Goal: Information Seeking & Learning: Learn about a topic

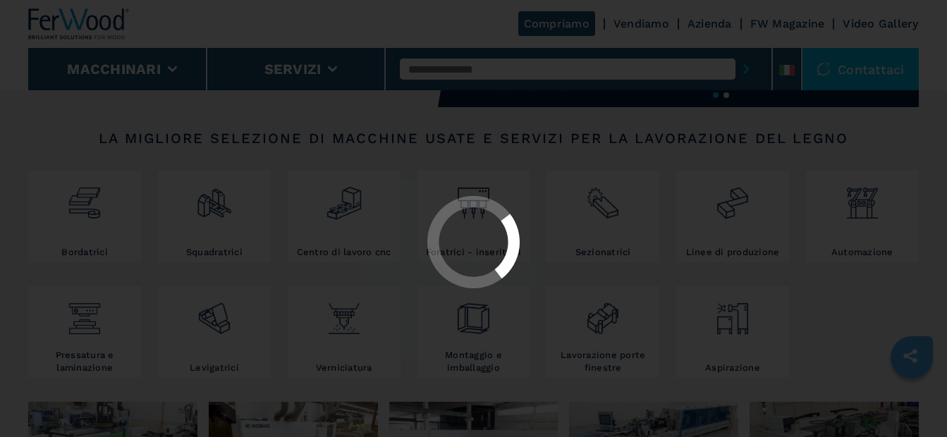
select select "**********"
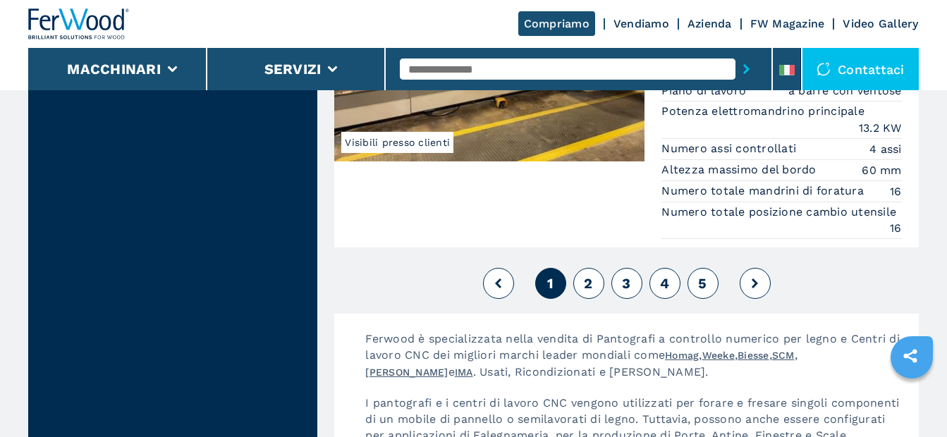
scroll to position [3808, 0]
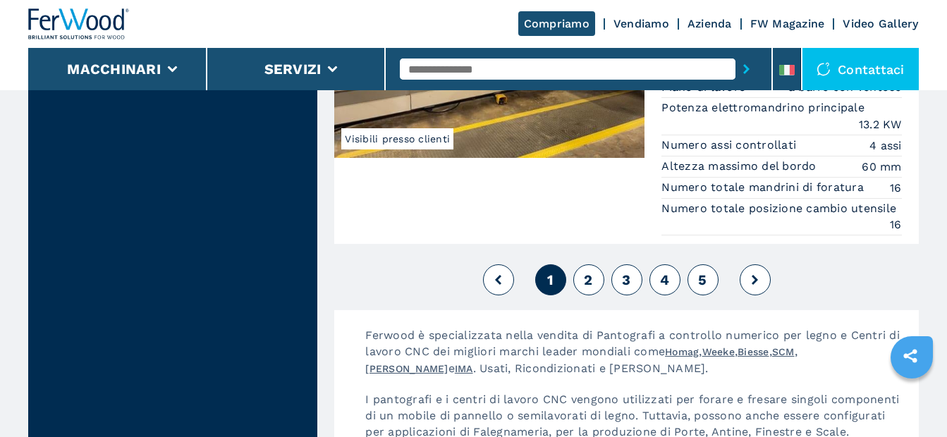
click at [589, 278] on span "2" at bounding box center [588, 280] width 8 height 17
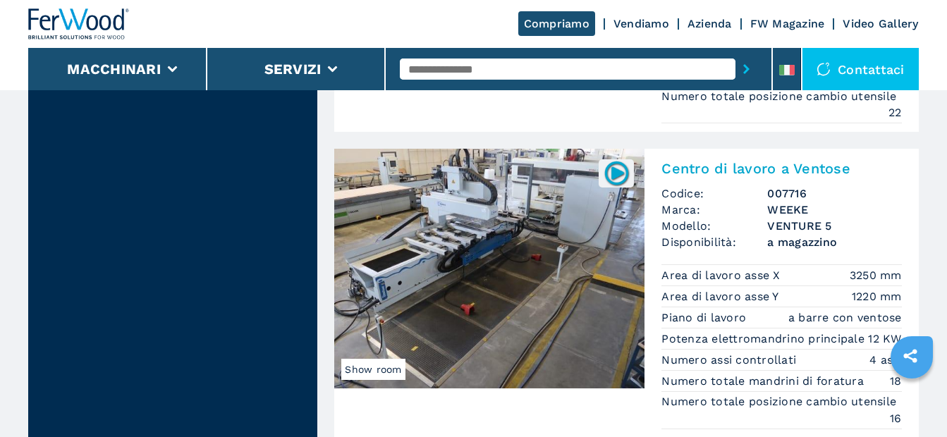
scroll to position [3032, 0]
click at [532, 232] on img at bounding box center [489, 270] width 310 height 240
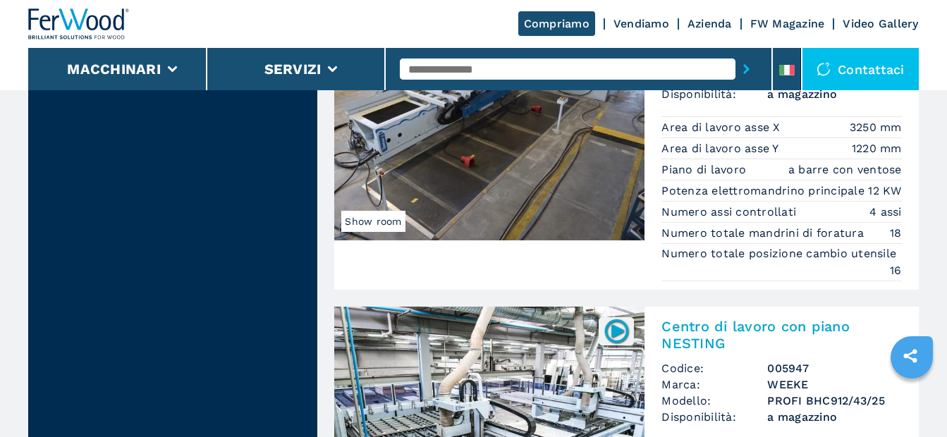
scroll to position [3103, 0]
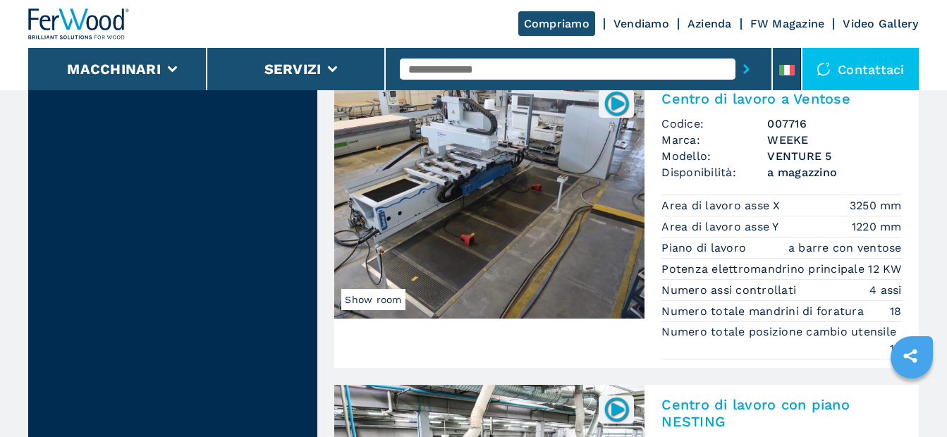
click at [504, 193] on img at bounding box center [489, 199] width 310 height 240
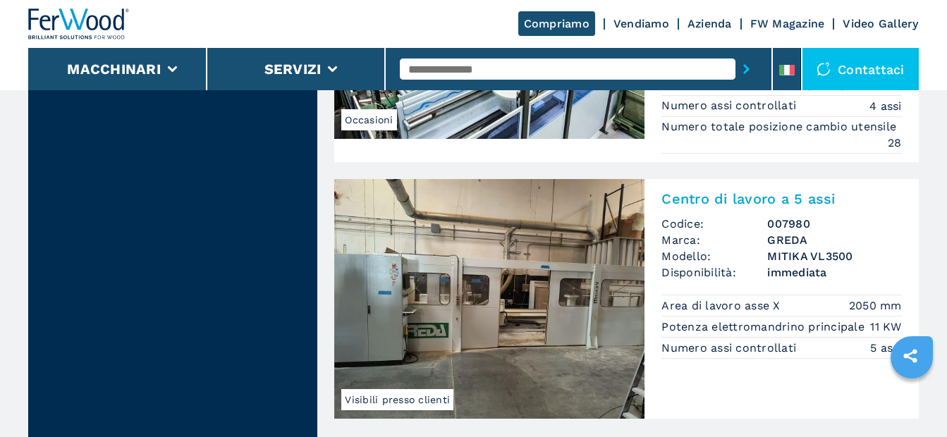
scroll to position [3667, 0]
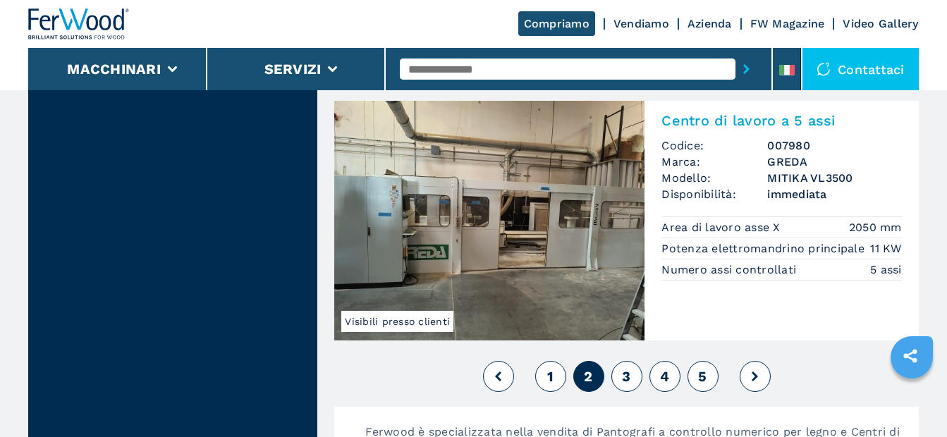
click at [545, 361] on button "1" at bounding box center [550, 376] width 31 height 31
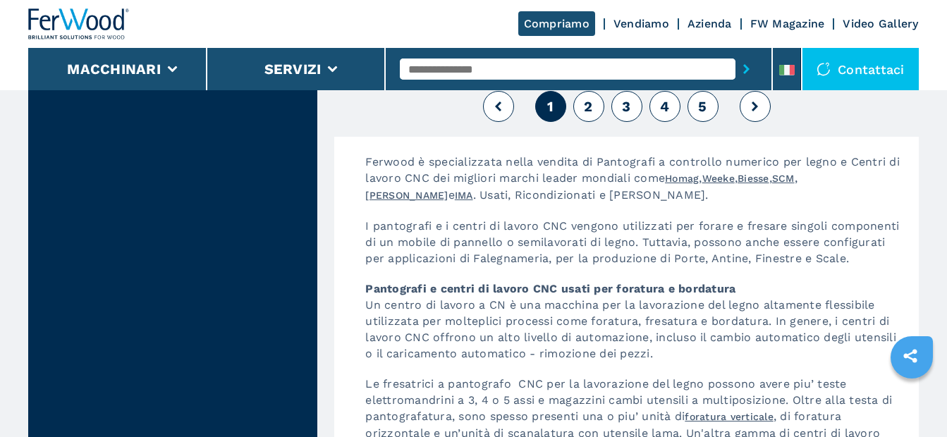
scroll to position [3857, 0]
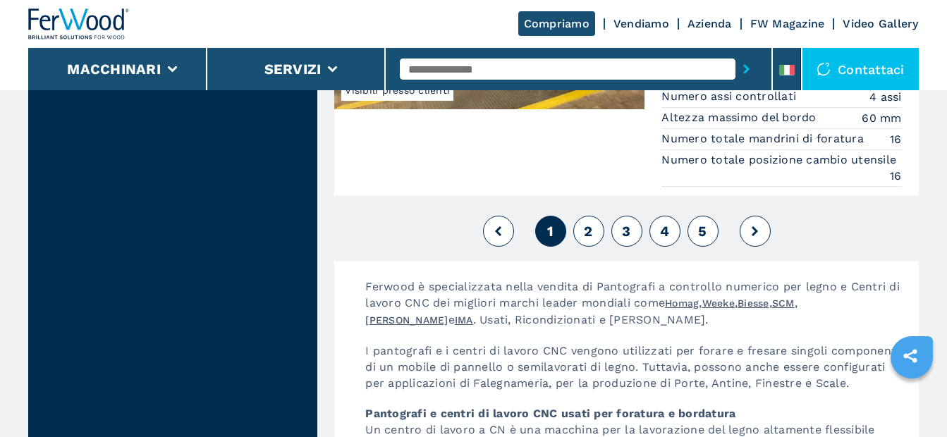
click at [583, 227] on button "2" at bounding box center [588, 231] width 31 height 31
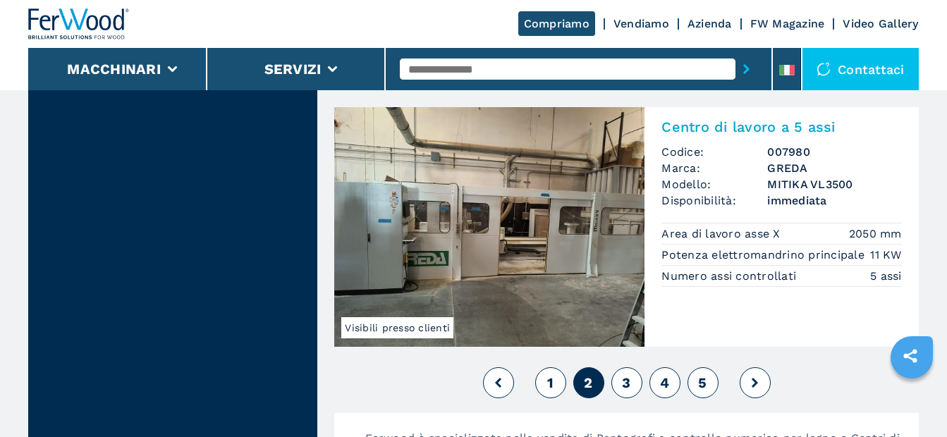
scroll to position [3667, 0]
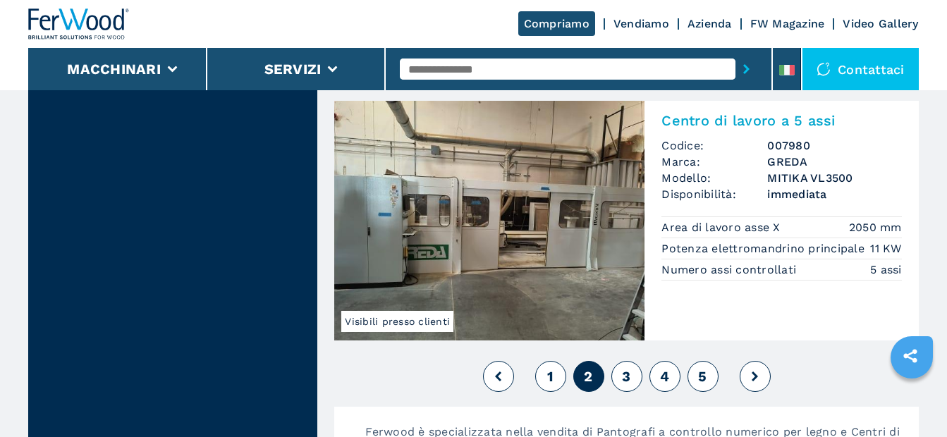
click at [626, 368] on span "3" at bounding box center [626, 376] width 8 height 17
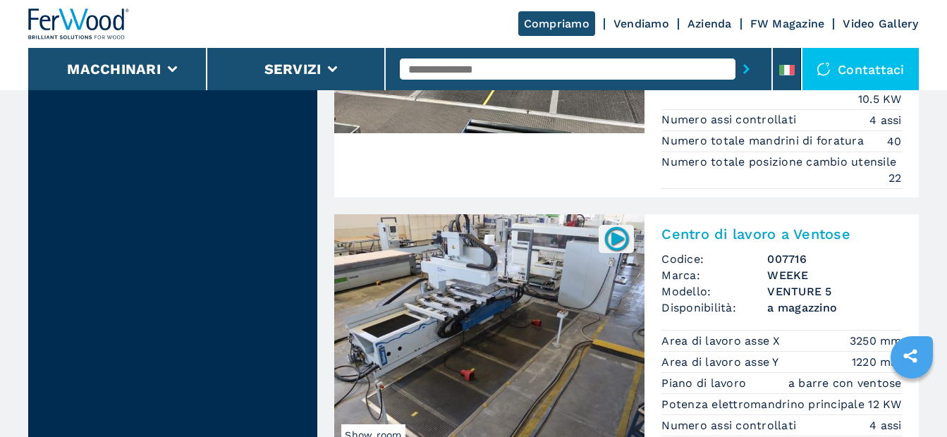
scroll to position [2962, 0]
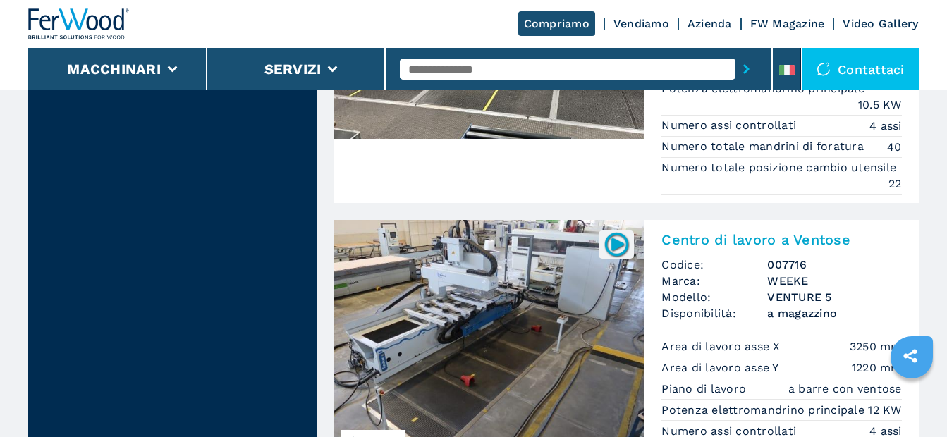
click at [614, 231] on img at bounding box center [617, 245] width 28 height 28
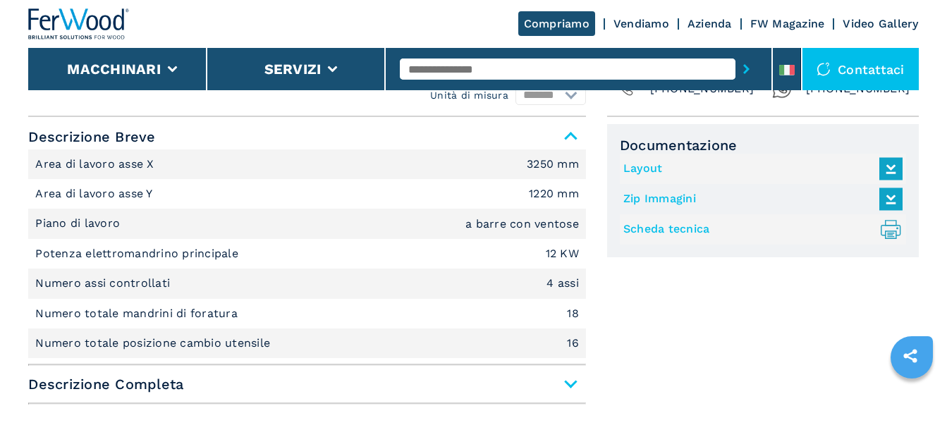
scroll to position [661, 0]
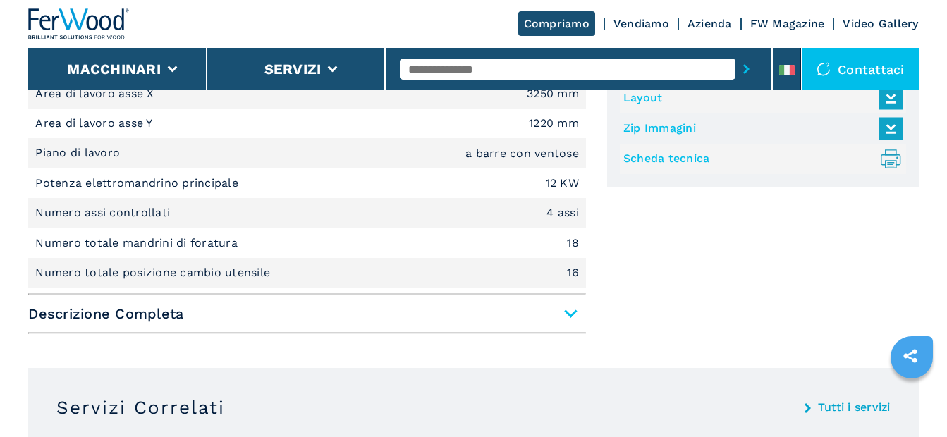
click at [566, 311] on span "Descrizione Completa" at bounding box center [307, 313] width 558 height 25
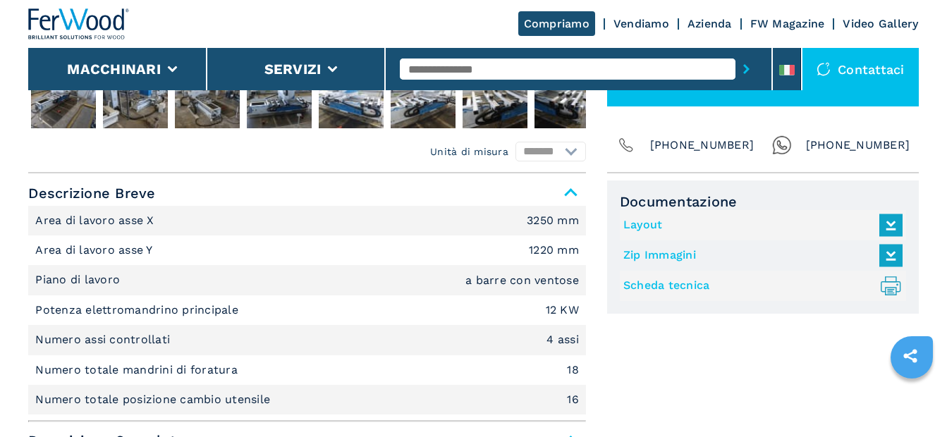
scroll to position [561, 0]
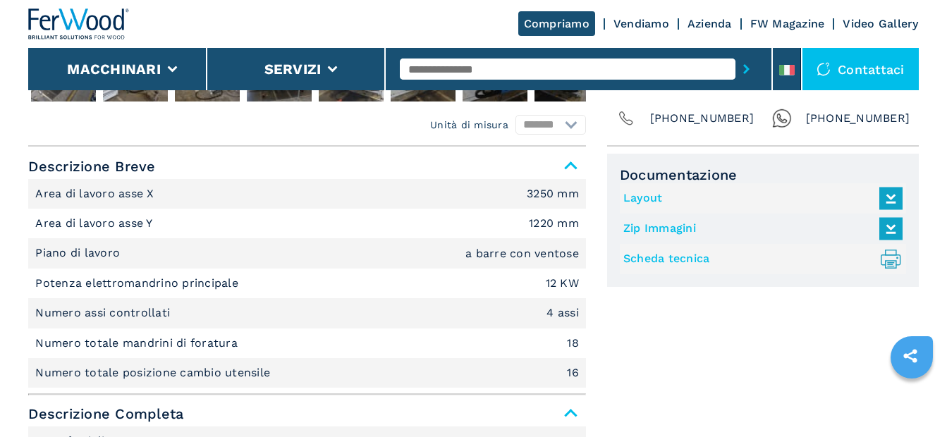
click at [668, 196] on link "Layout" at bounding box center [759, 198] width 272 height 23
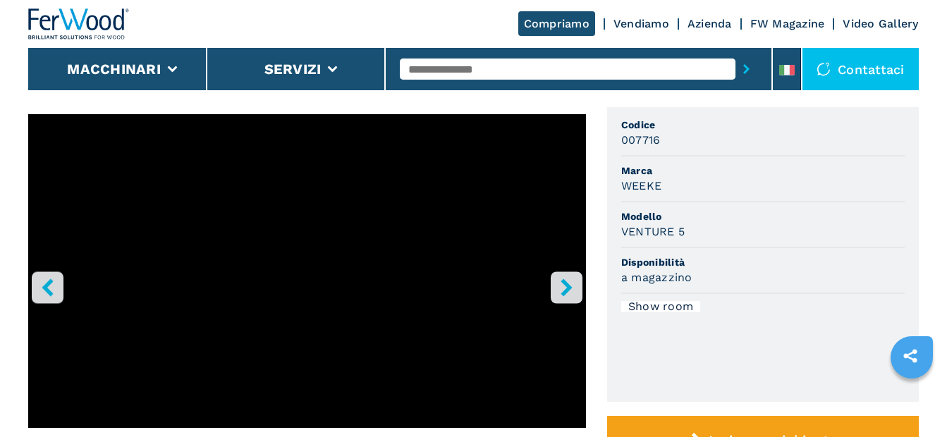
scroll to position [0, 0]
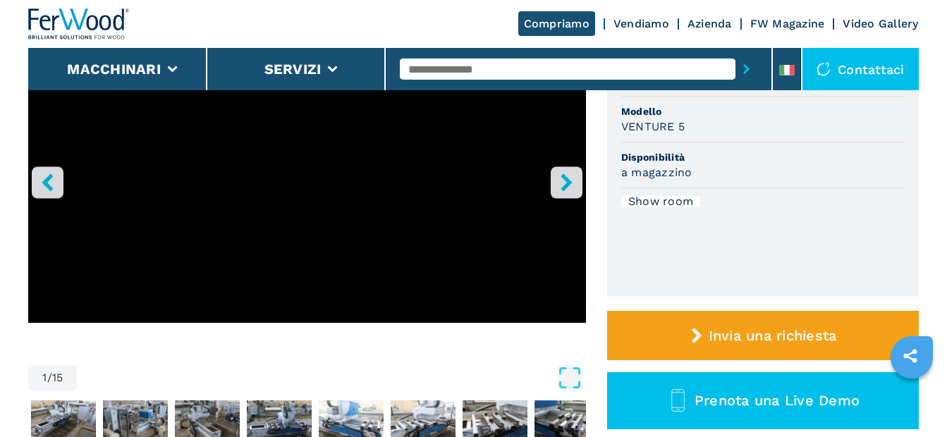
scroll to position [212, 0]
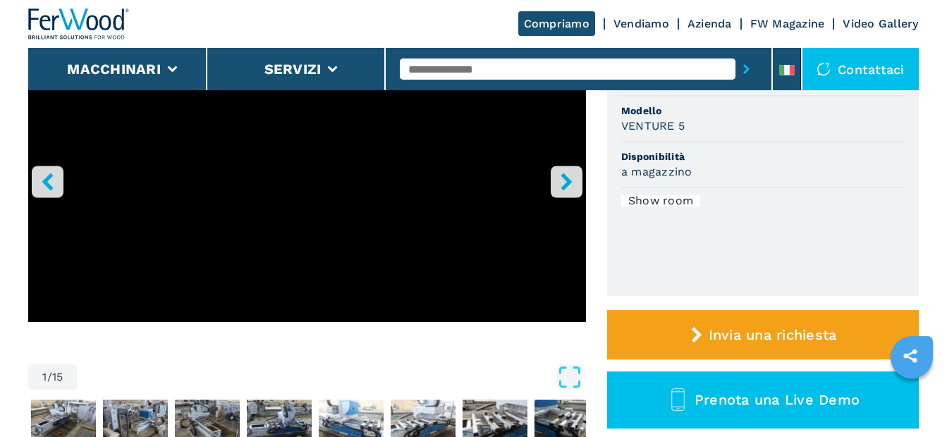
click at [52, 178] on icon "left-button" at bounding box center [48, 182] width 18 height 18
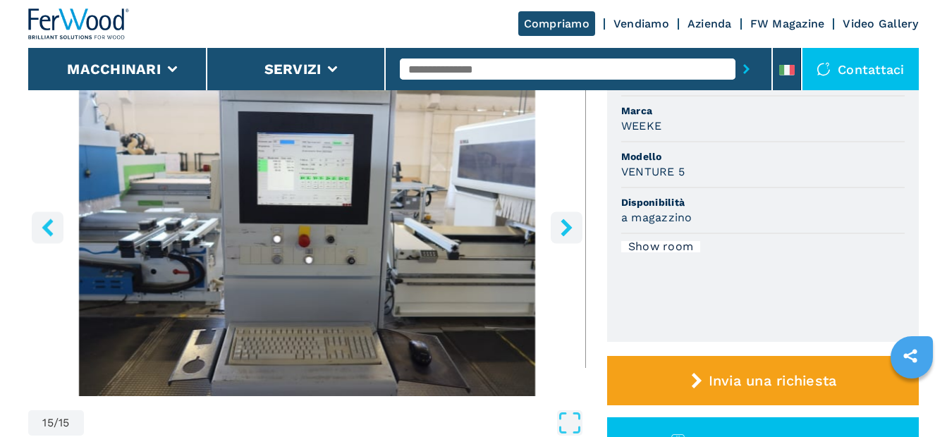
scroll to position [71, 0]
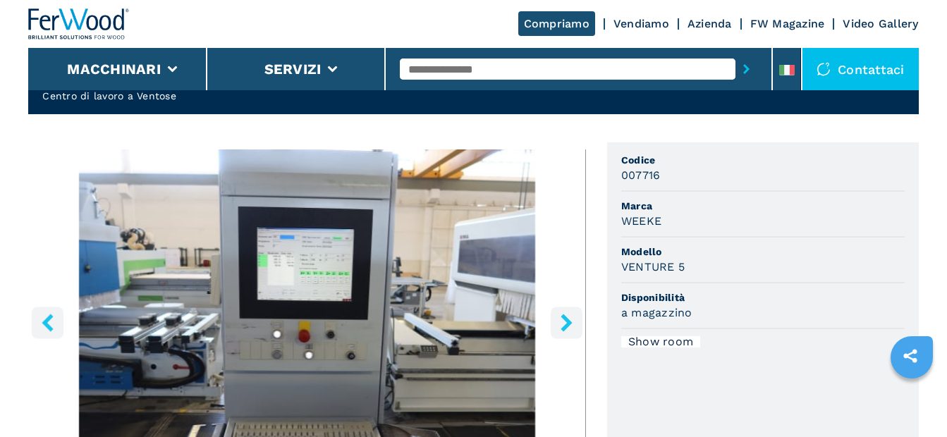
click at [48, 322] on icon "left-button" at bounding box center [48, 323] width 18 height 18
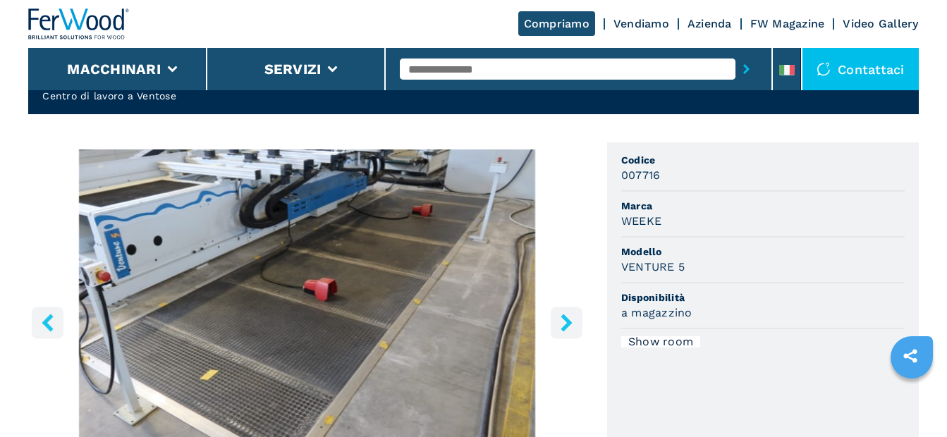
click at [52, 319] on icon "left-button" at bounding box center [48, 323] width 18 height 18
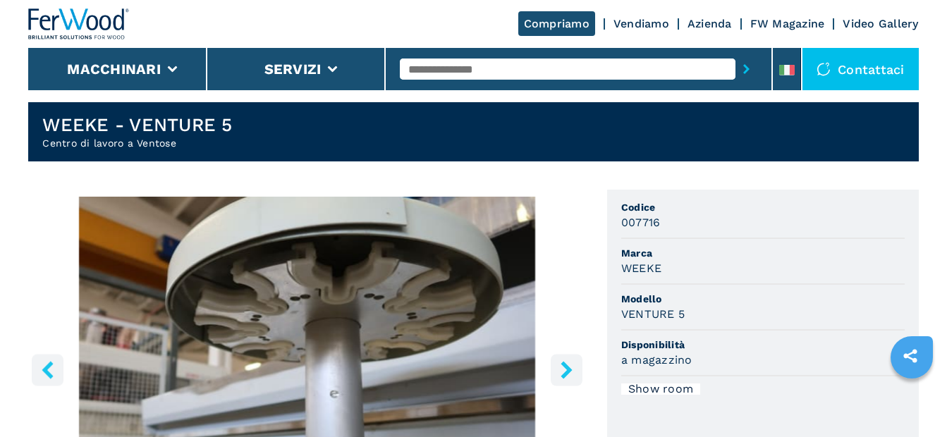
scroll to position [0, 0]
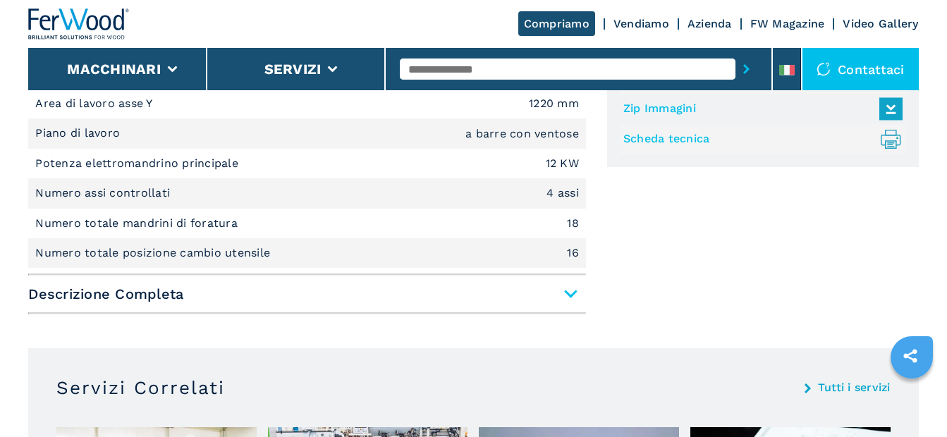
scroll to position [705, 0]
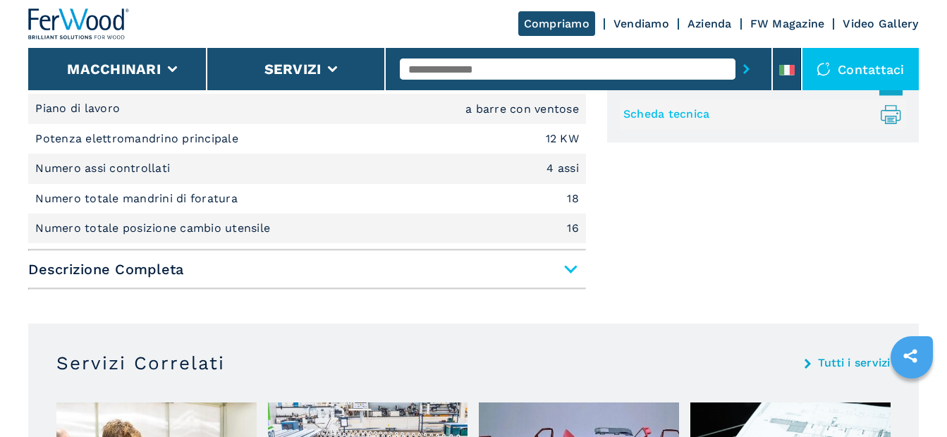
click at [574, 268] on span "Descrizione Completa" at bounding box center [307, 269] width 558 height 25
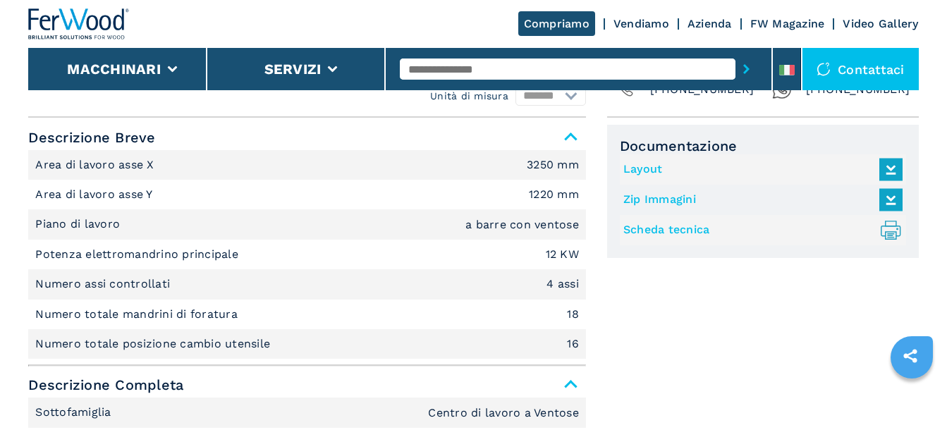
scroll to position [564, 0]
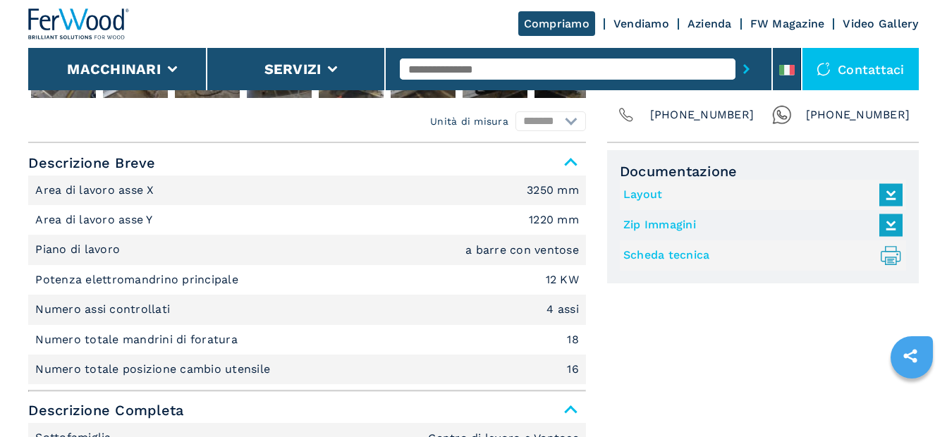
click at [646, 193] on link "Layout" at bounding box center [759, 194] width 272 height 23
